Goal: Information Seeking & Learning: Find specific fact

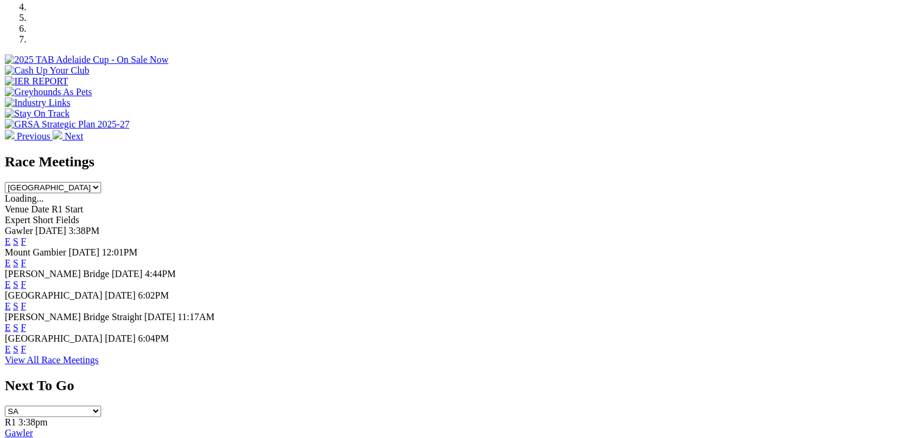
scroll to position [479, 0]
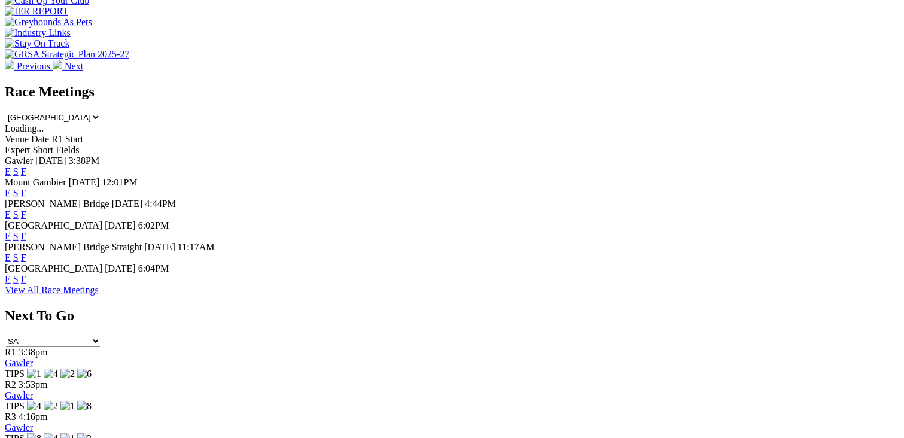
click at [26, 279] on link "F" at bounding box center [23, 279] width 5 height 10
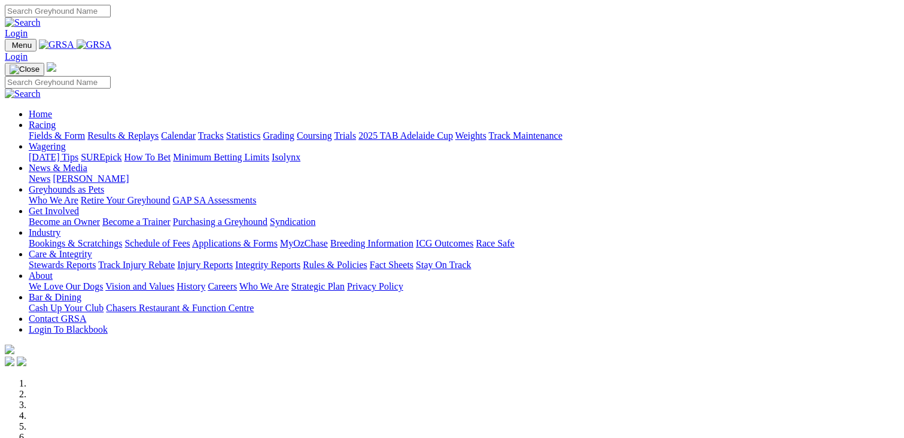
scroll to position [480, 0]
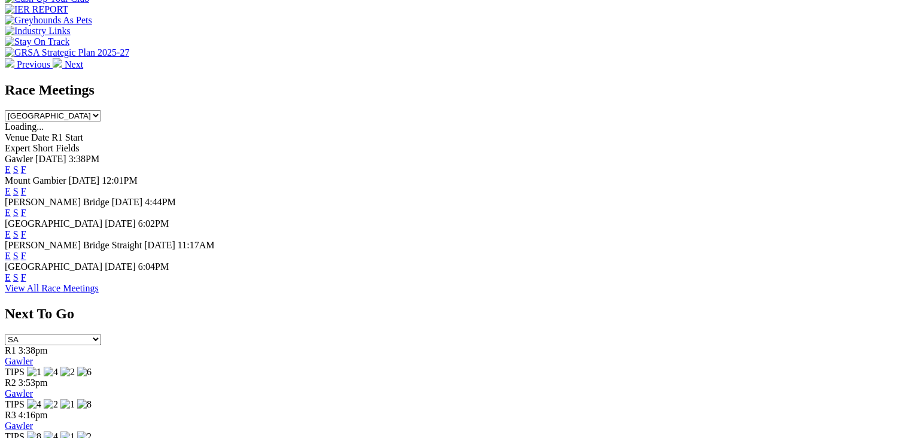
click at [26, 229] on link "F" at bounding box center [23, 234] width 5 height 10
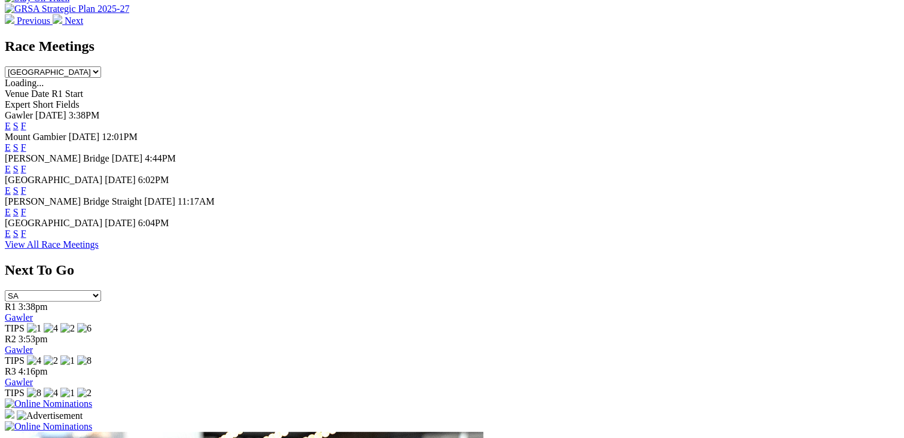
scroll to position [538, 0]
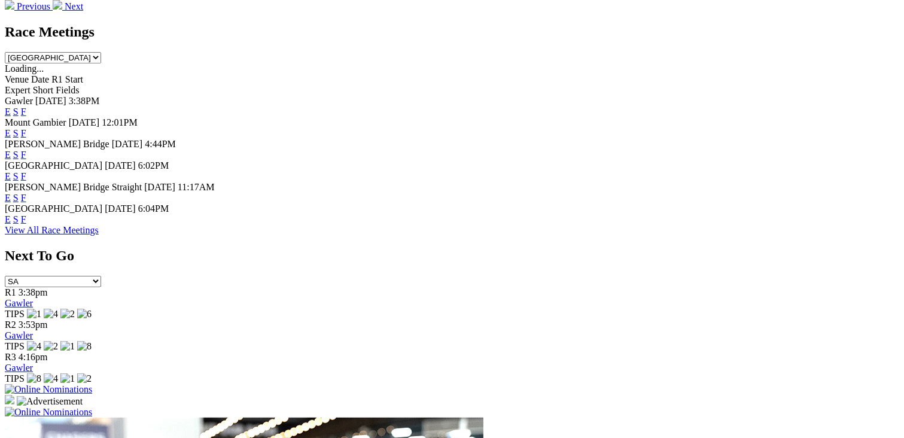
click at [26, 193] on link "F" at bounding box center [23, 198] width 5 height 10
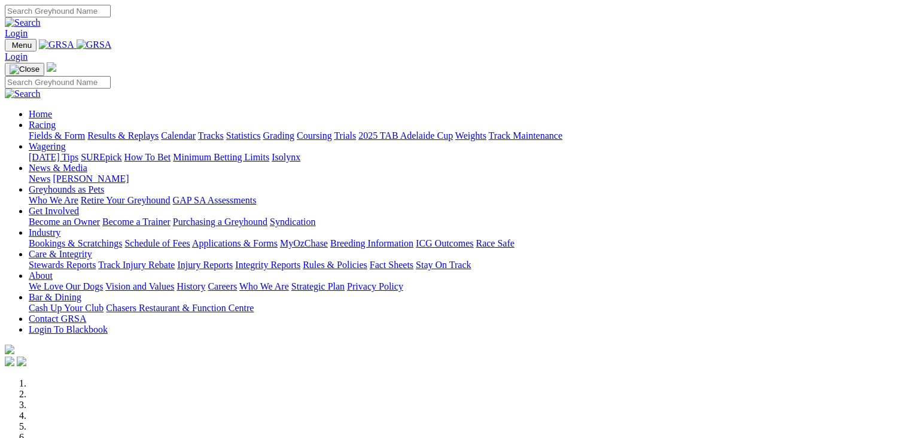
scroll to position [300, 0]
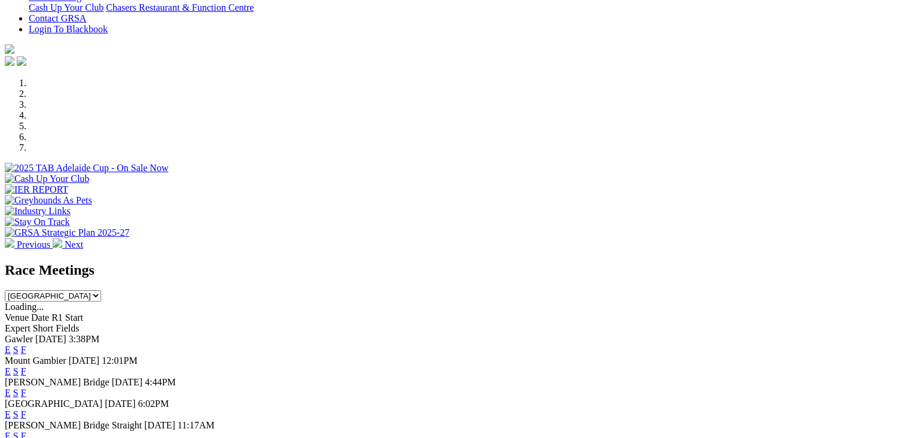
click at [26, 345] on link "F" at bounding box center [23, 350] width 5 height 10
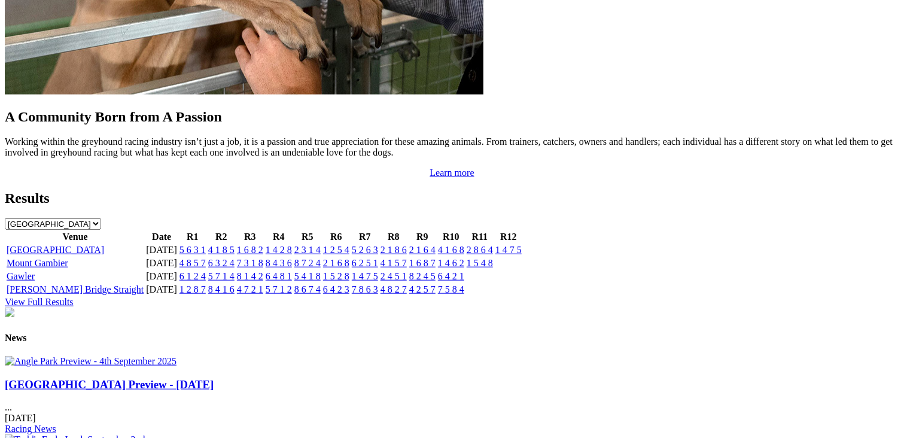
scroll to position [1138, 0]
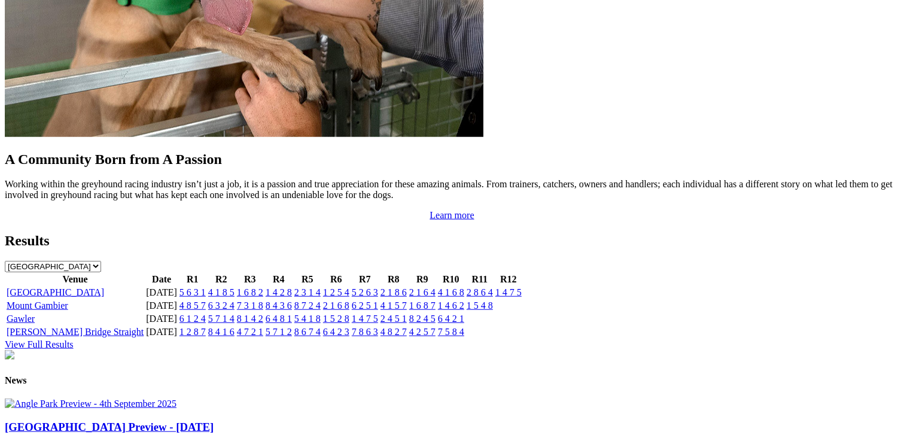
click at [104, 287] on link "[GEOGRAPHIC_DATA]" at bounding box center [56, 292] width 98 height 10
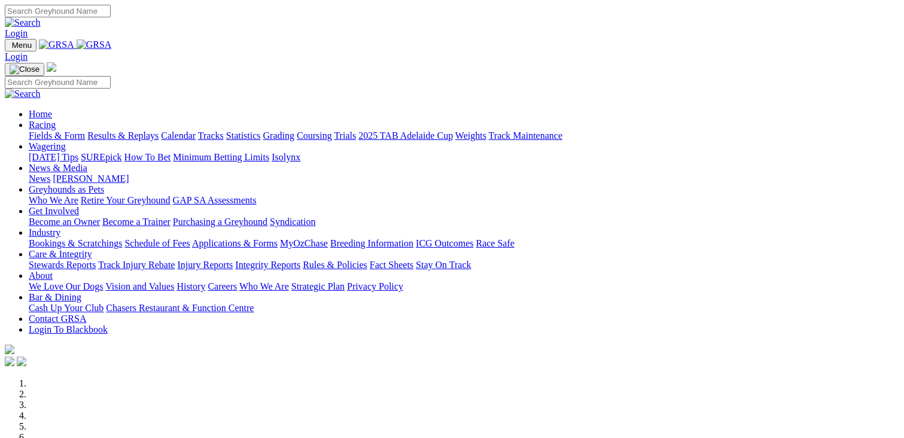
scroll to position [1138, 0]
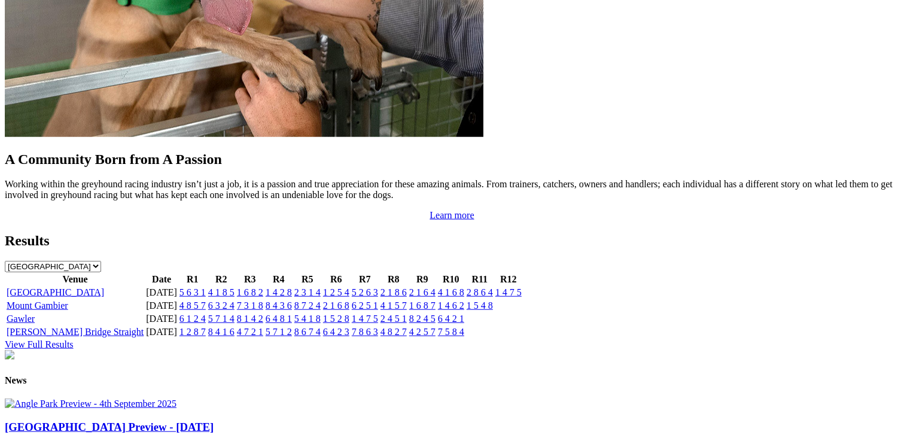
click at [522, 287] on link "1 4 7 5" at bounding box center [508, 292] width 26 height 10
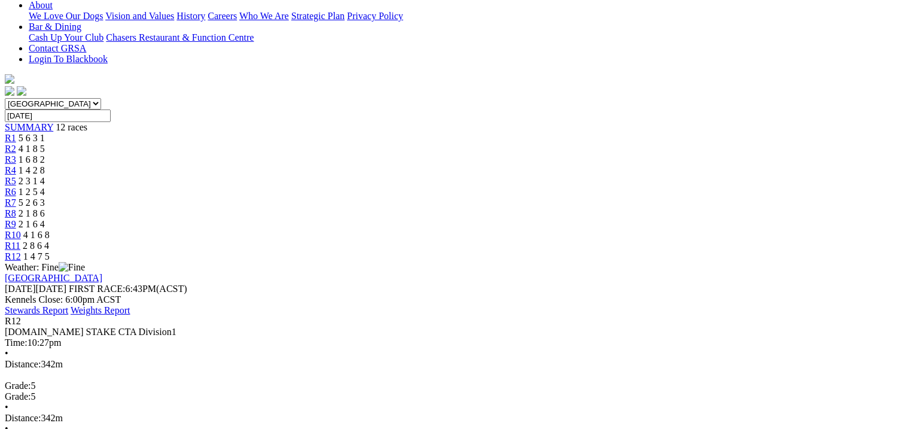
scroll to position [299, 0]
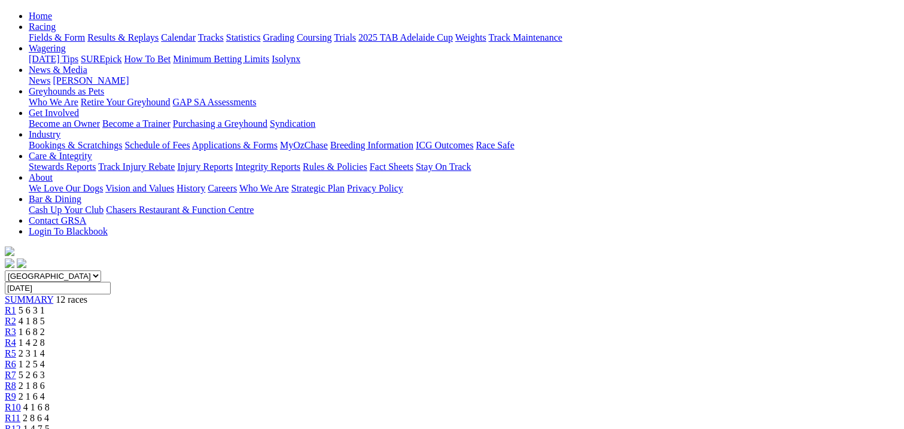
scroll to position [299, 0]
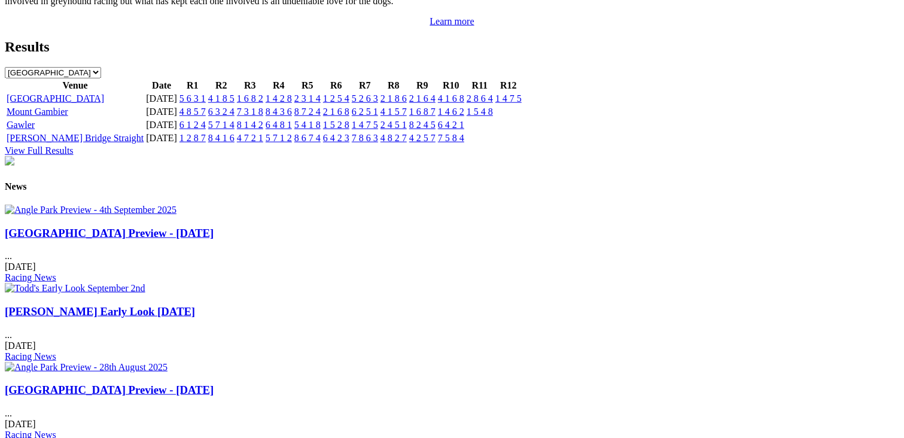
scroll to position [1436, 0]
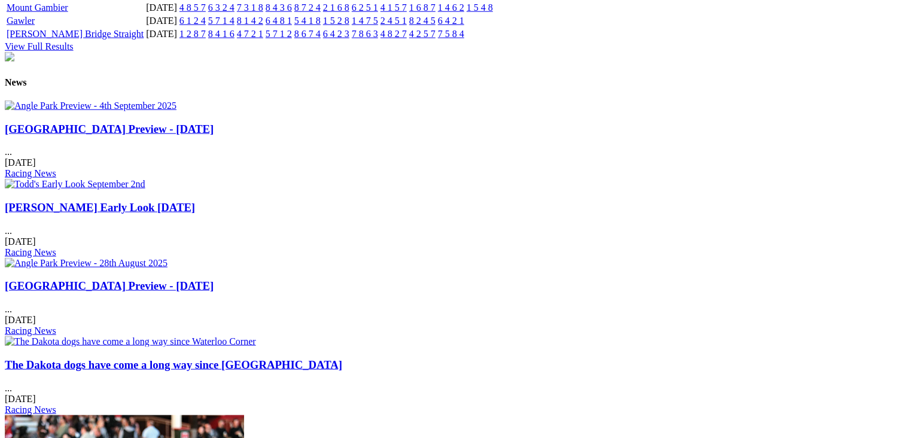
click at [135, 135] on link "[GEOGRAPHIC_DATA] Preview - [DATE]" at bounding box center [109, 129] width 209 height 13
